Goal: Navigation & Orientation: Find specific page/section

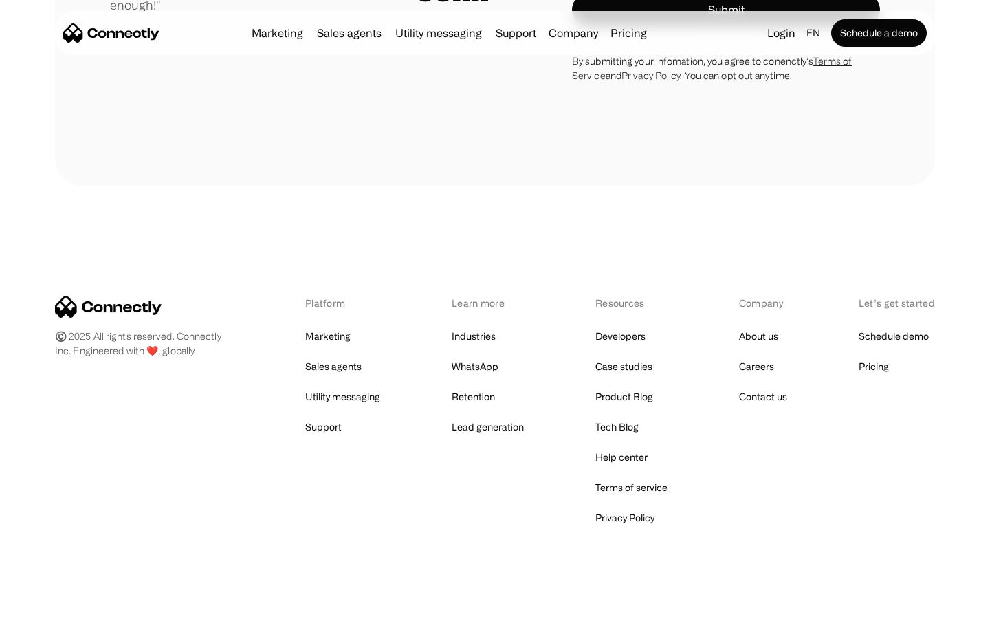
scroll to position [3828, 0]
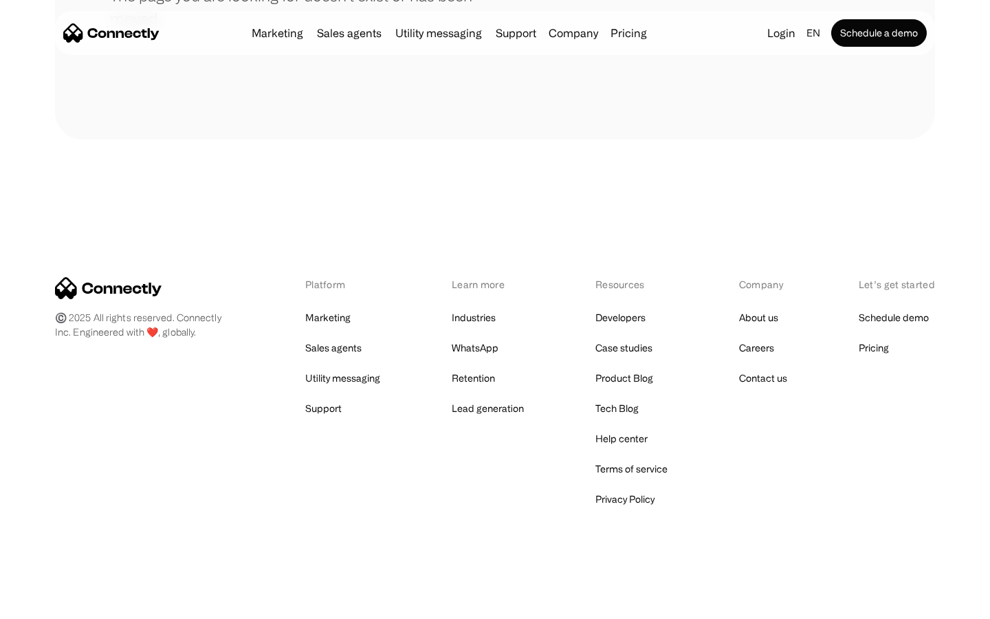
scroll to position [251, 0]
